Goal: Find specific page/section: Find specific page/section

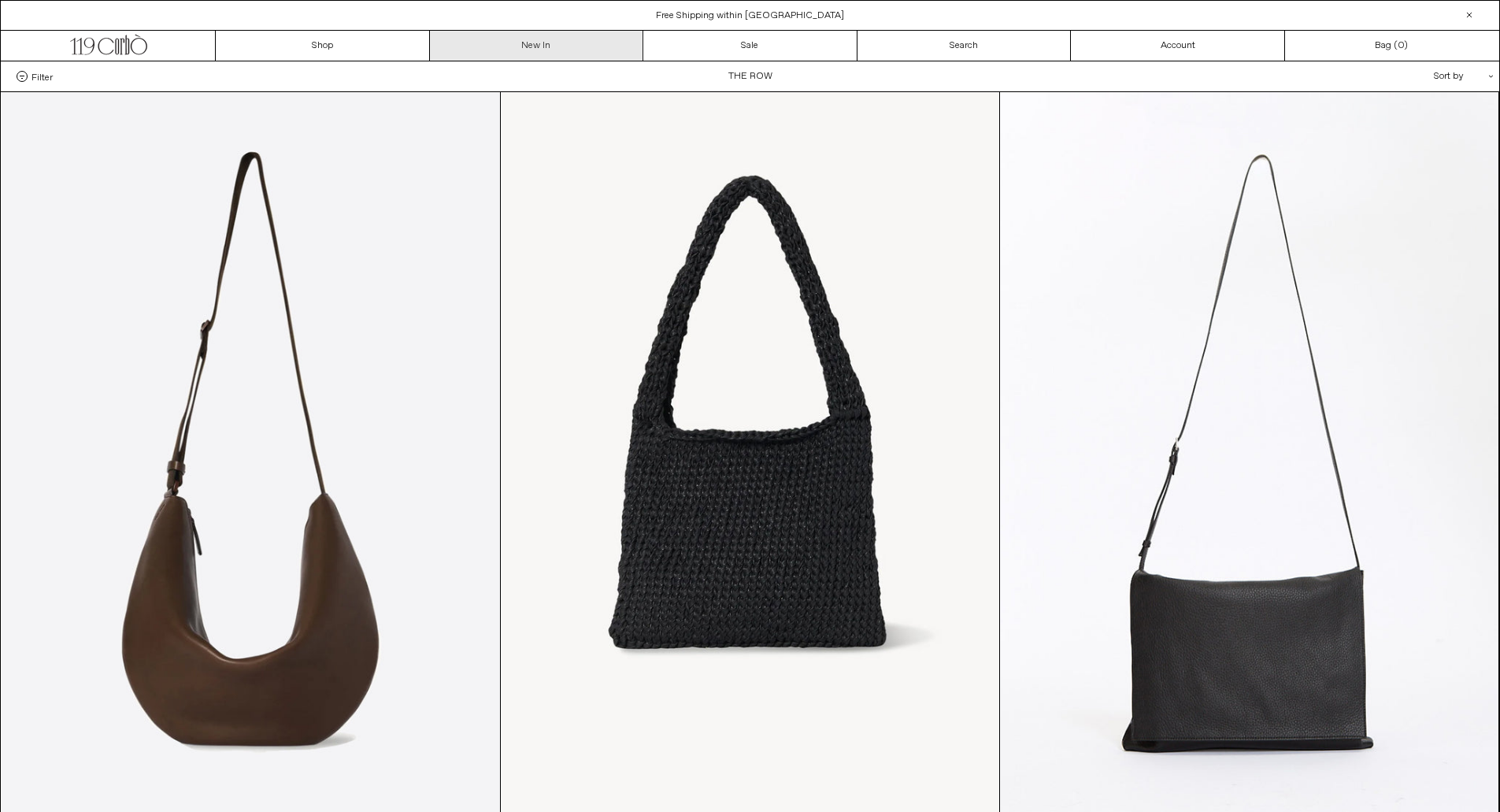
click at [574, 36] on link "New In" at bounding box center [537, 46] width 215 height 30
click at [124, 32] on icon ".cls-1, .cls-2 { fill: #231f20; stroke: #231f20; stroke-miterlimit: 10; stroke-…" at bounding box center [109, 43] width 77 height 23
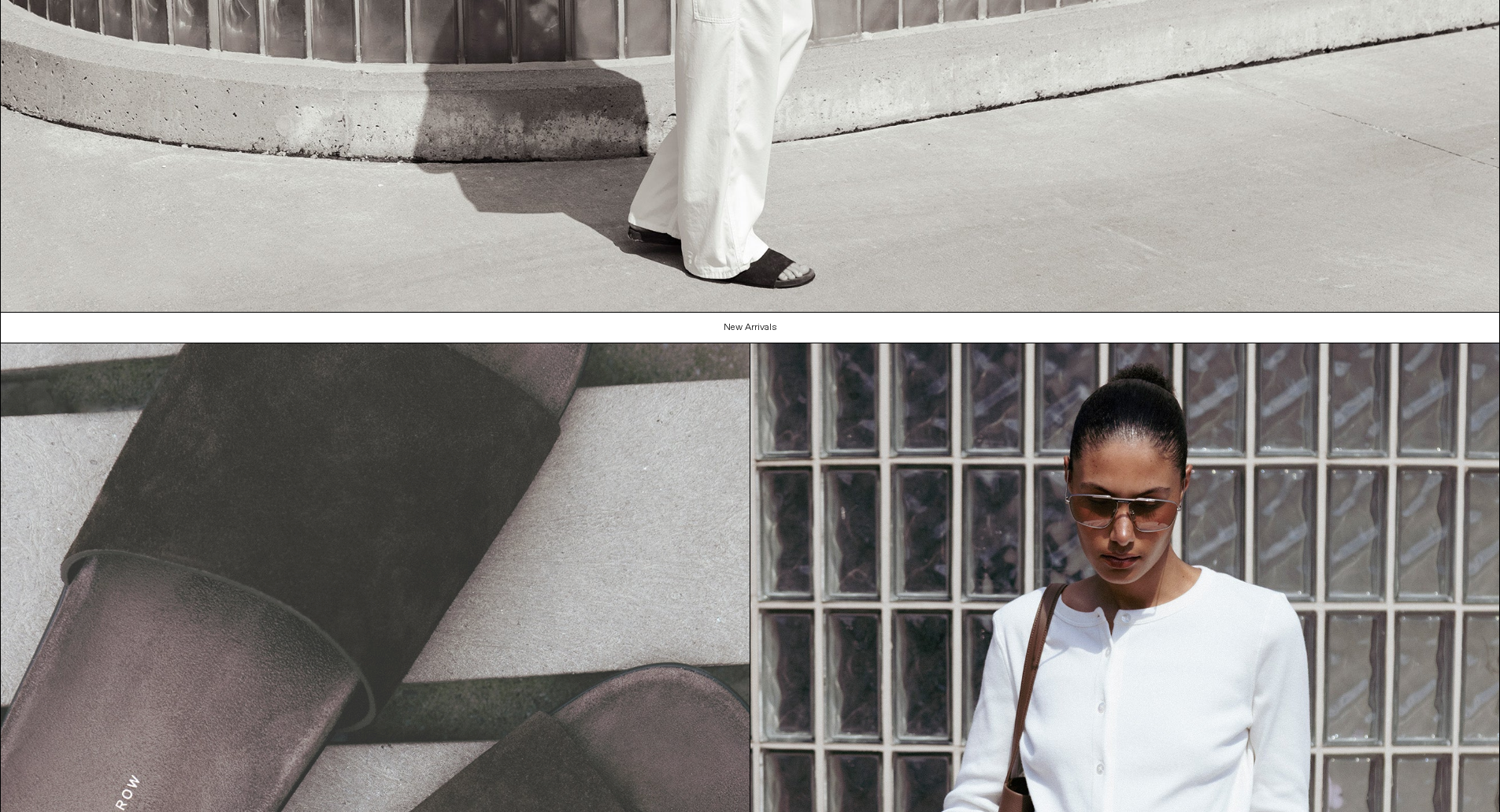
scroll to position [1653, 0]
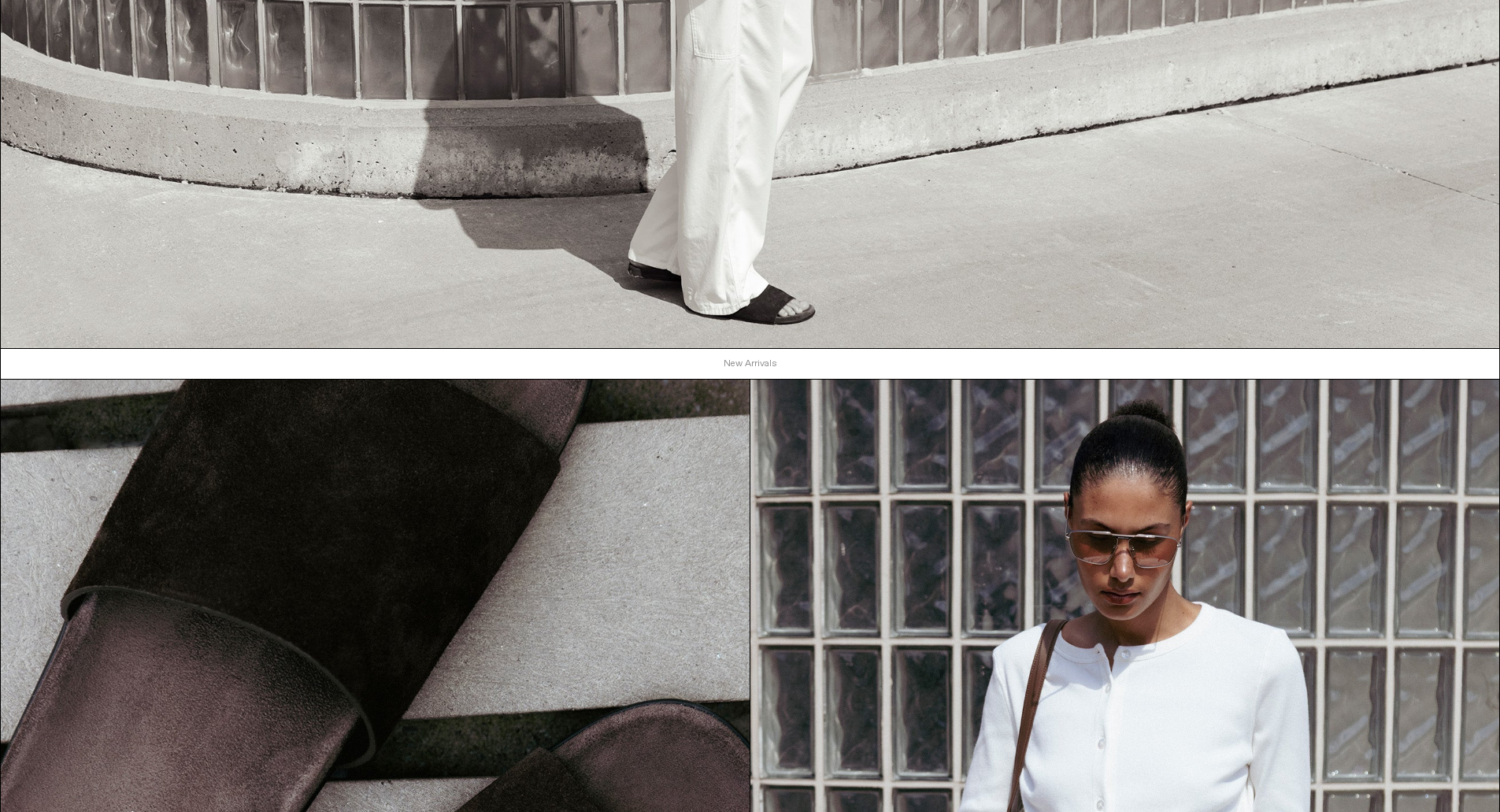
click at [746, 363] on link "New Arrivals" at bounding box center [750, 363] width 1499 height 30
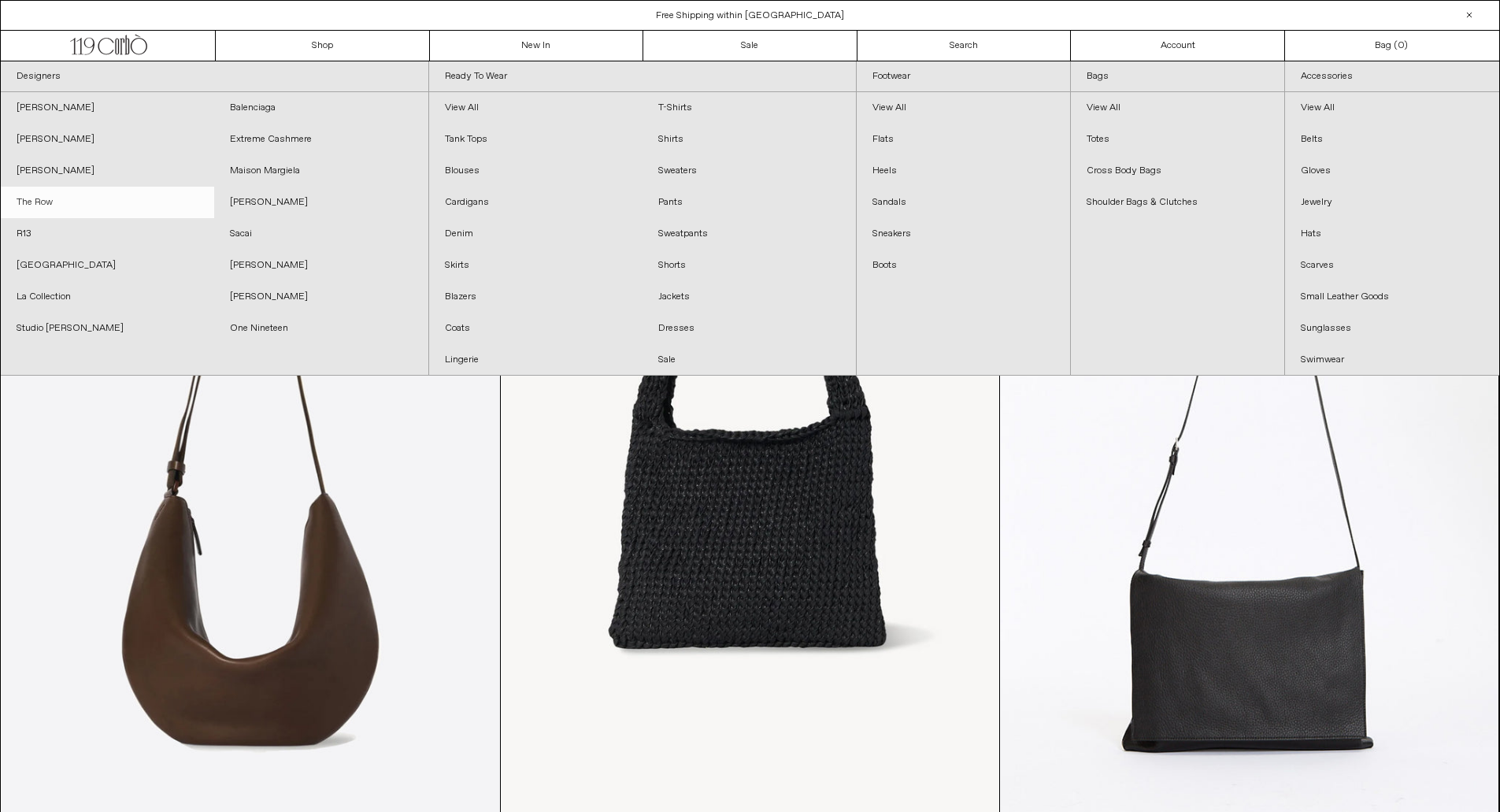
click at [21, 208] on link "The Row" at bounding box center [107, 203] width 214 height 32
click at [481, 101] on link "View All" at bounding box center [535, 108] width 214 height 32
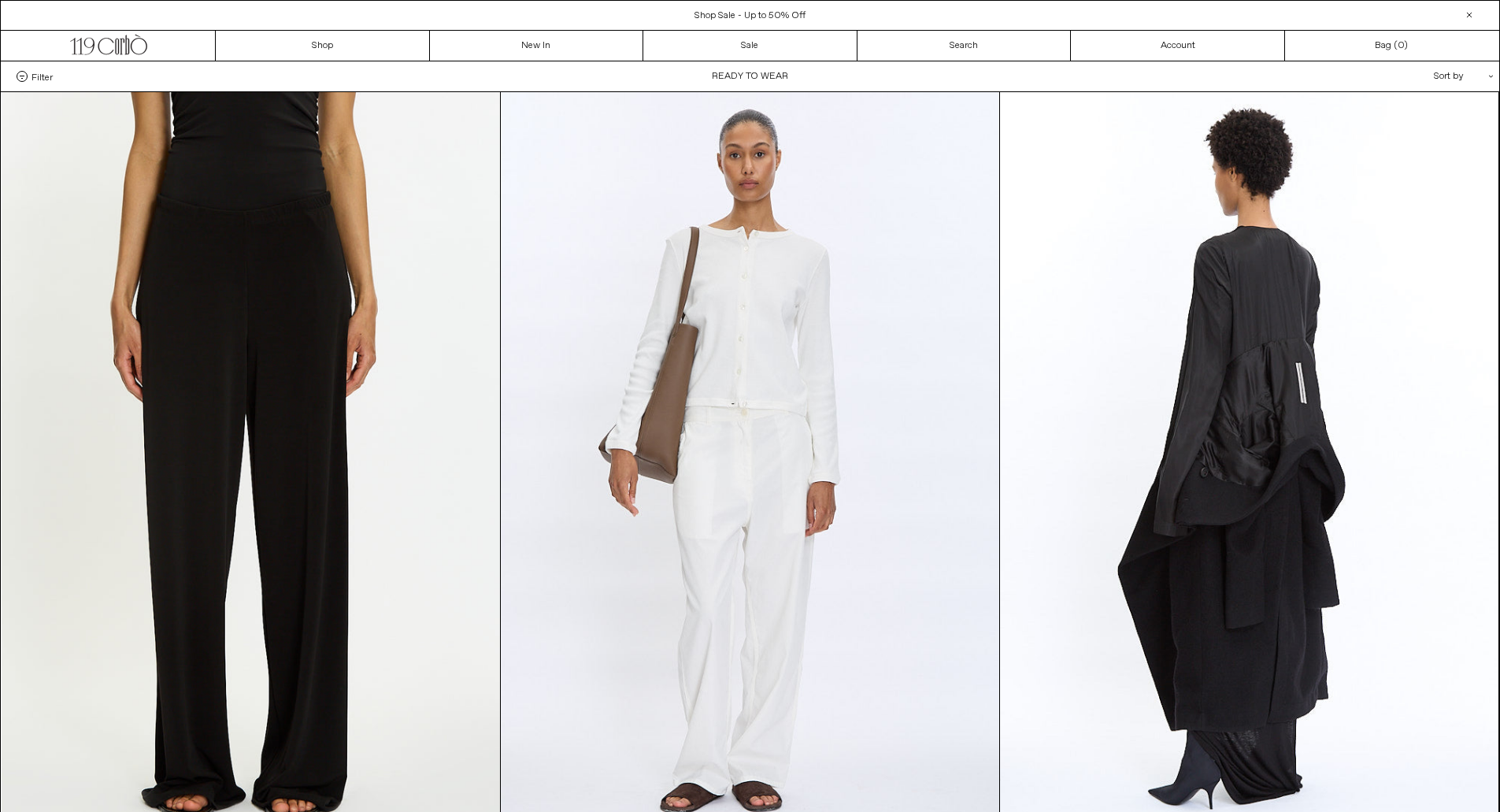
click at [22, 78] on span at bounding box center [22, 76] width 11 height 11
click at [0, 0] on select "**********" at bounding box center [0, 0] width 0 height 0
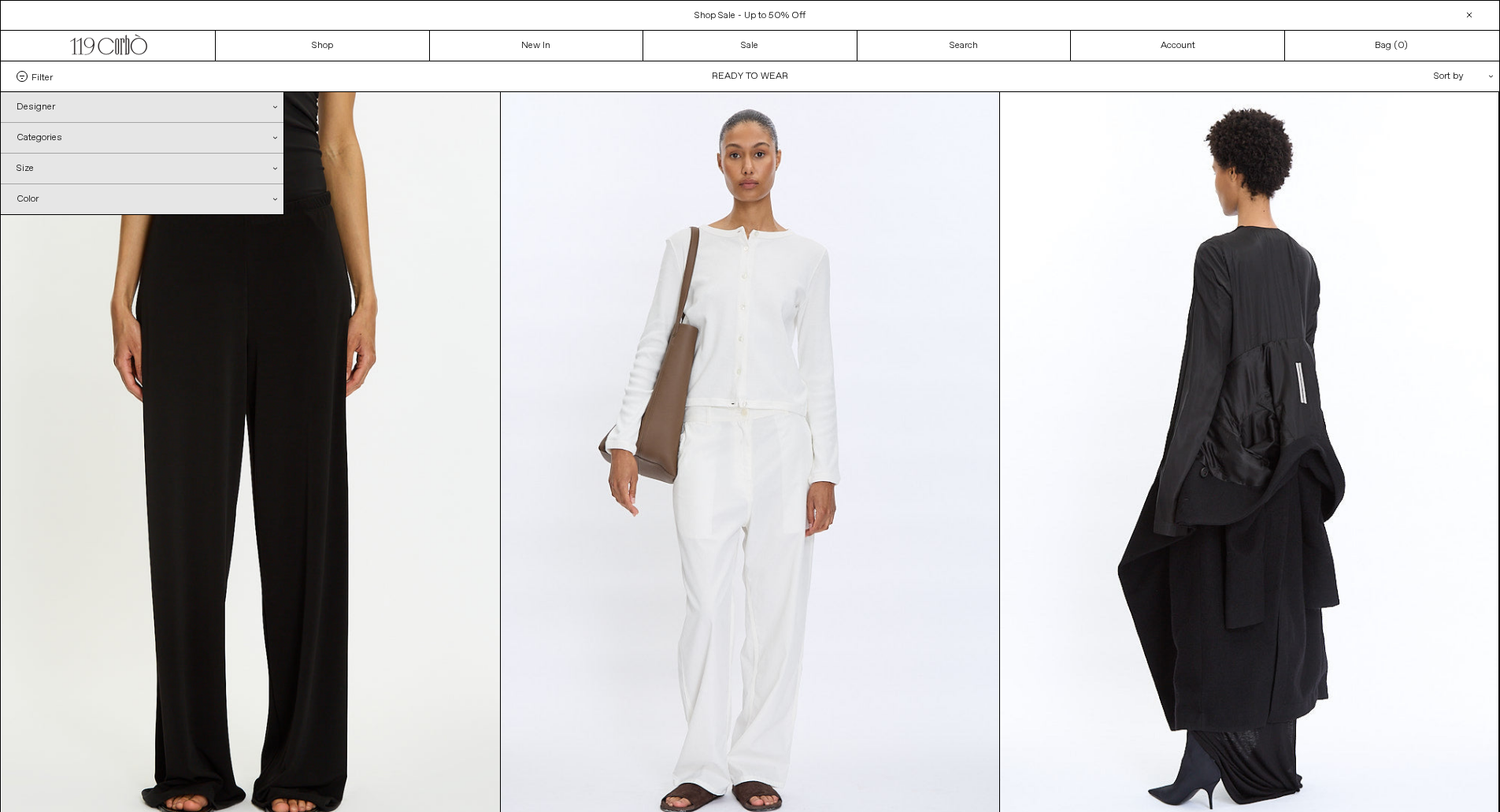
click at [51, 113] on div "Designer .cls-1{fill:#231f20}" at bounding box center [142, 107] width 283 height 30
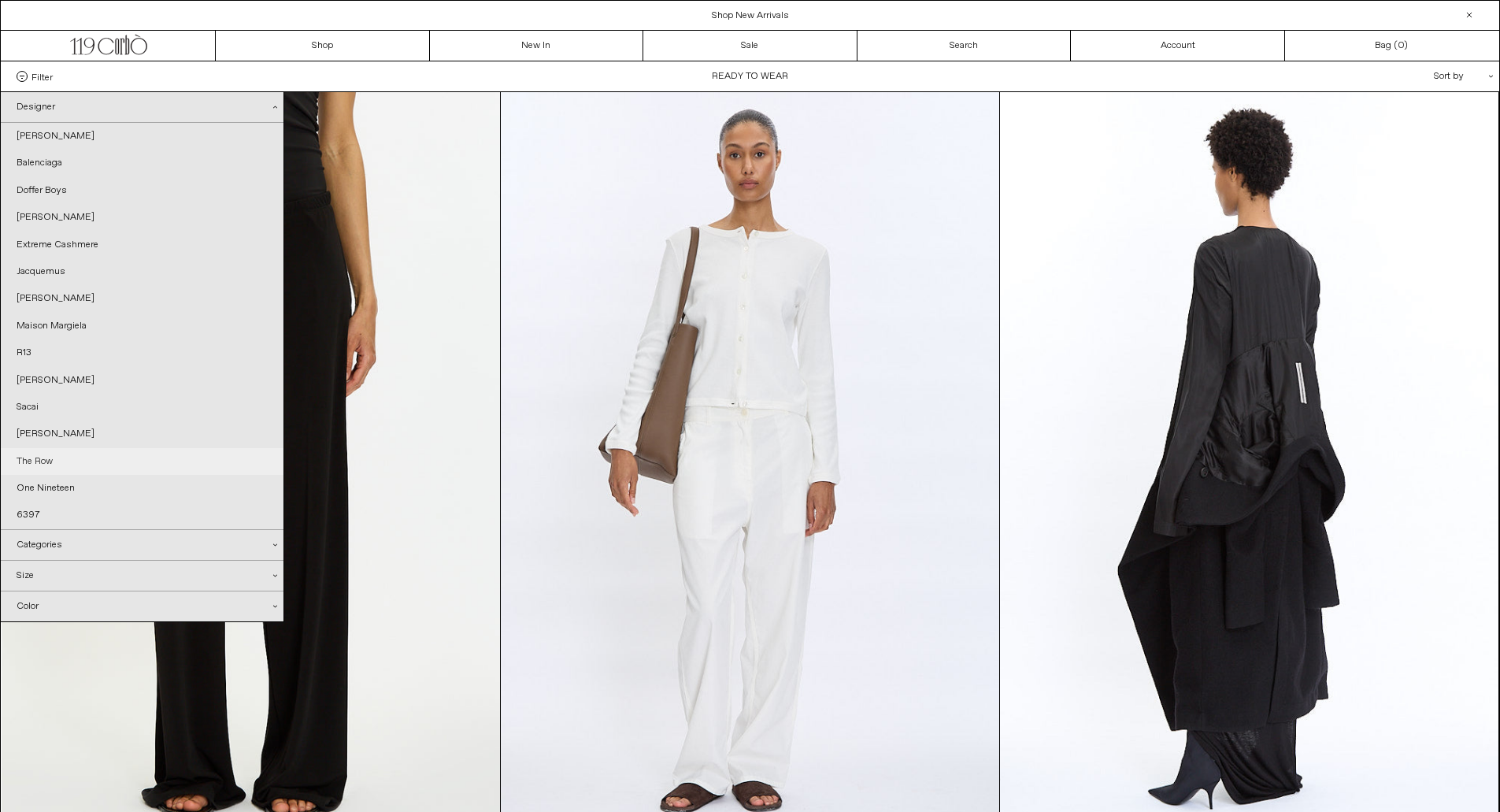
click at [27, 458] on link "The Row" at bounding box center [142, 461] width 283 height 27
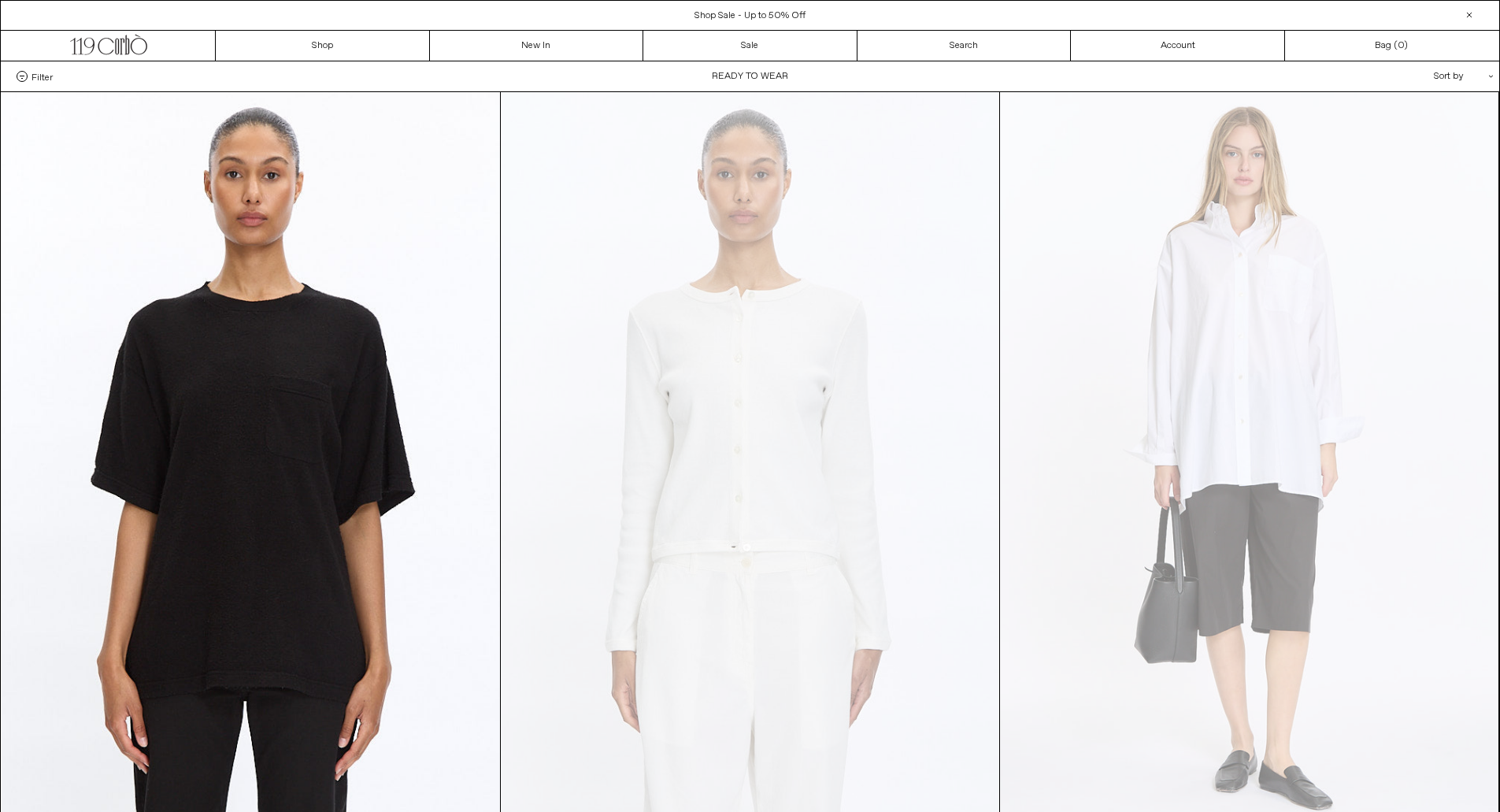
click at [1446, 73] on div "Sort by .cls-1{fill:#231f20}" at bounding box center [1413, 76] width 142 height 30
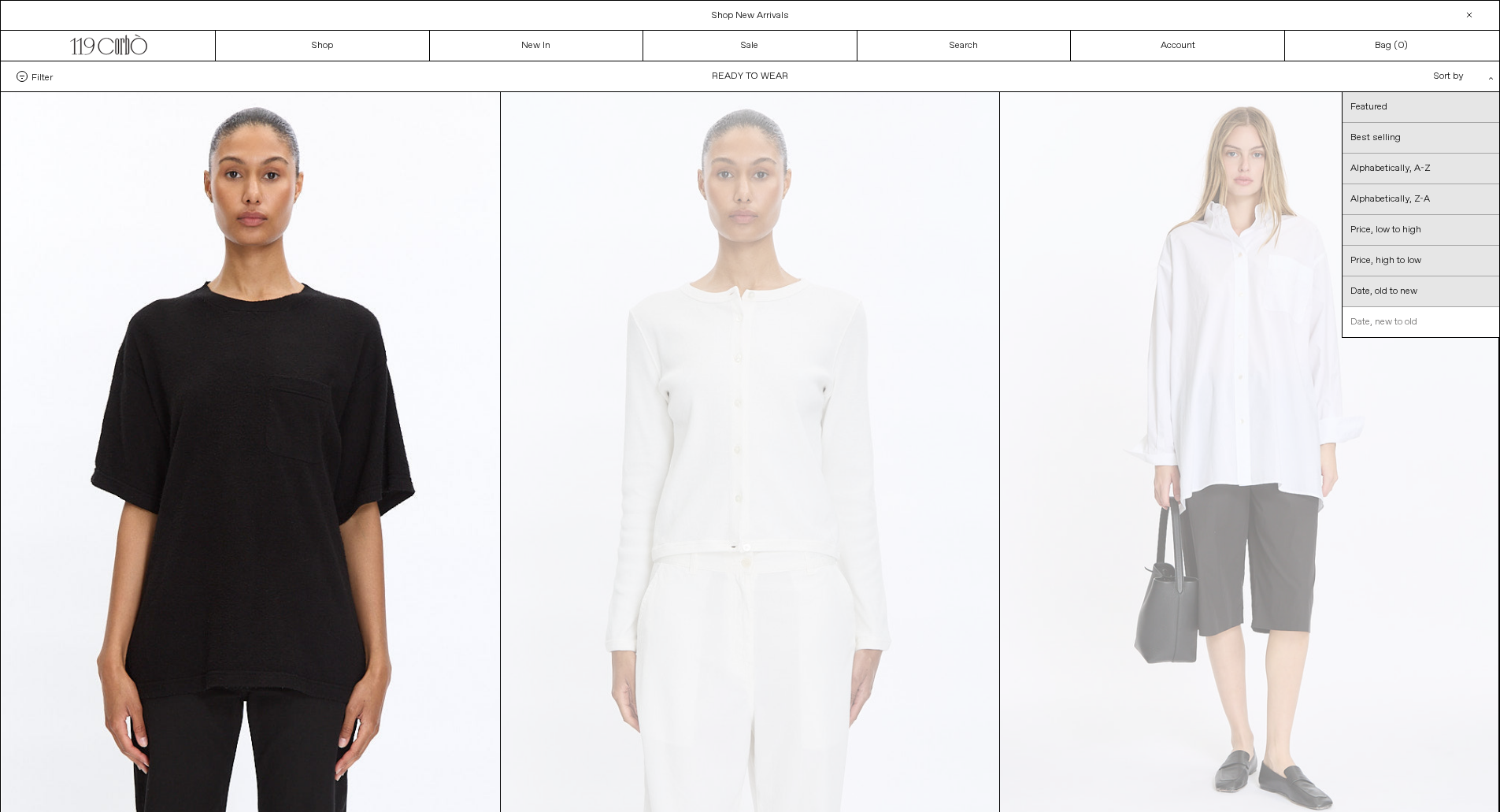
click at [1418, 326] on link "Date, new to old" at bounding box center [1421, 322] width 157 height 30
